Goal: Information Seeking & Learning: Check status

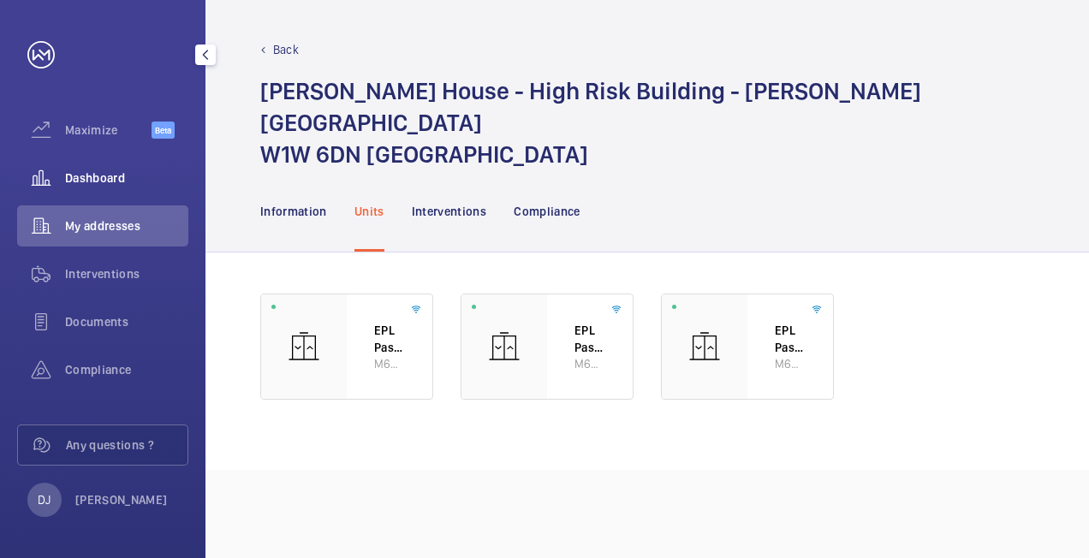
drag, startPoint x: 0, startPoint y: 0, endPoint x: 86, endPoint y: 169, distance: 189.8
click at [69, 167] on div "Dashboard" at bounding box center [102, 177] width 171 height 41
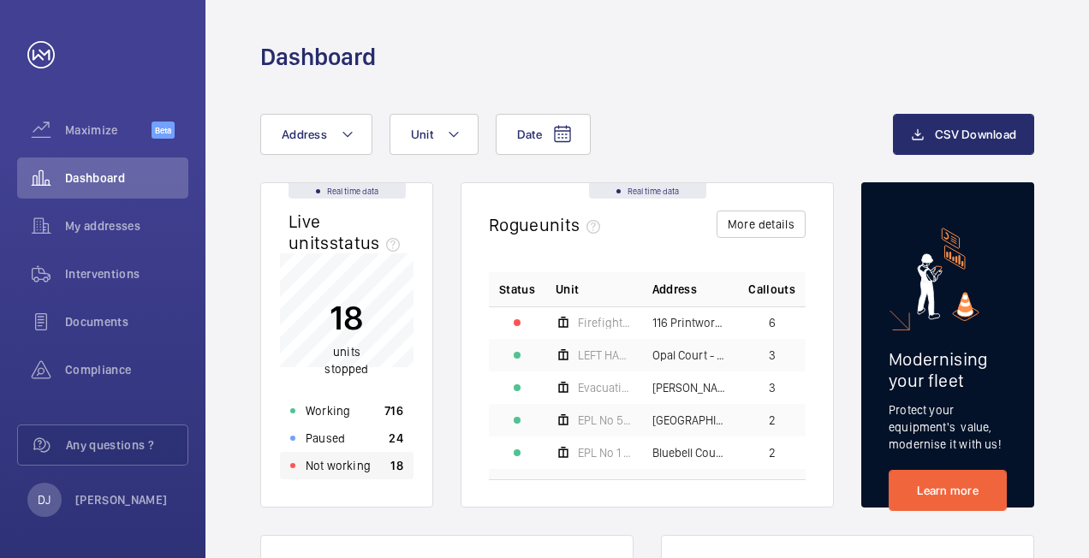
click at [380, 464] on div "Not working 18" at bounding box center [346, 465] width 133 height 27
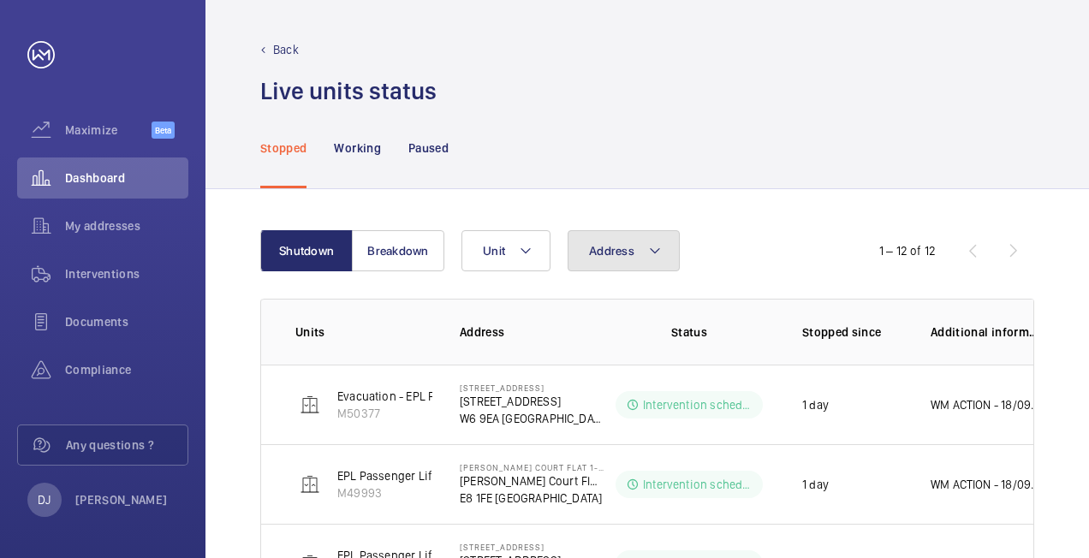
click at [657, 261] on button "Address" at bounding box center [623, 250] width 112 height 41
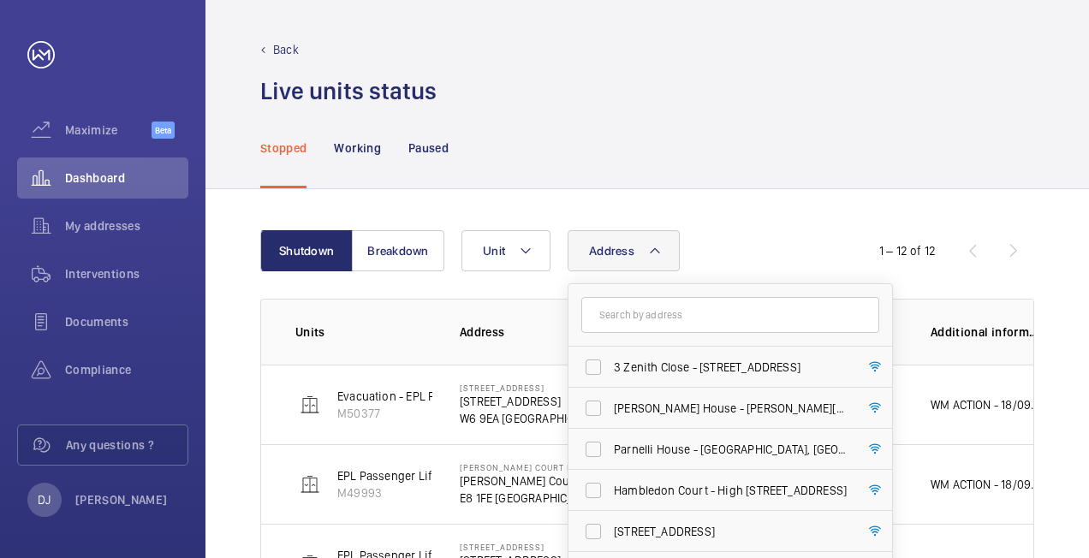
click at [675, 312] on input "text" at bounding box center [730, 315] width 298 height 36
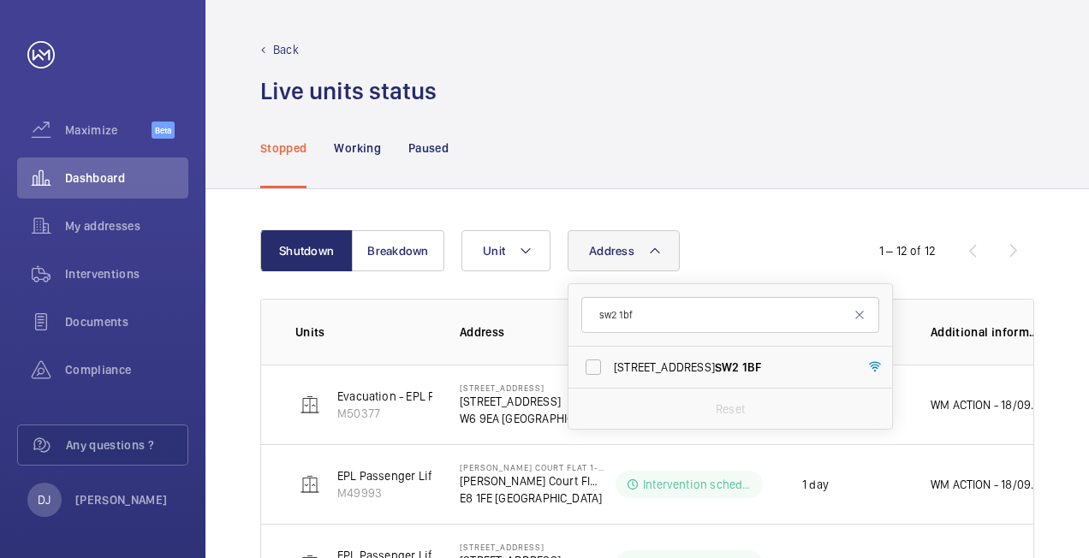
type input "sw2 1bf"
drag, startPoint x: 729, startPoint y: 192, endPoint x: 734, endPoint y: 183, distance: 10.0
